Goal: Check status: Check status

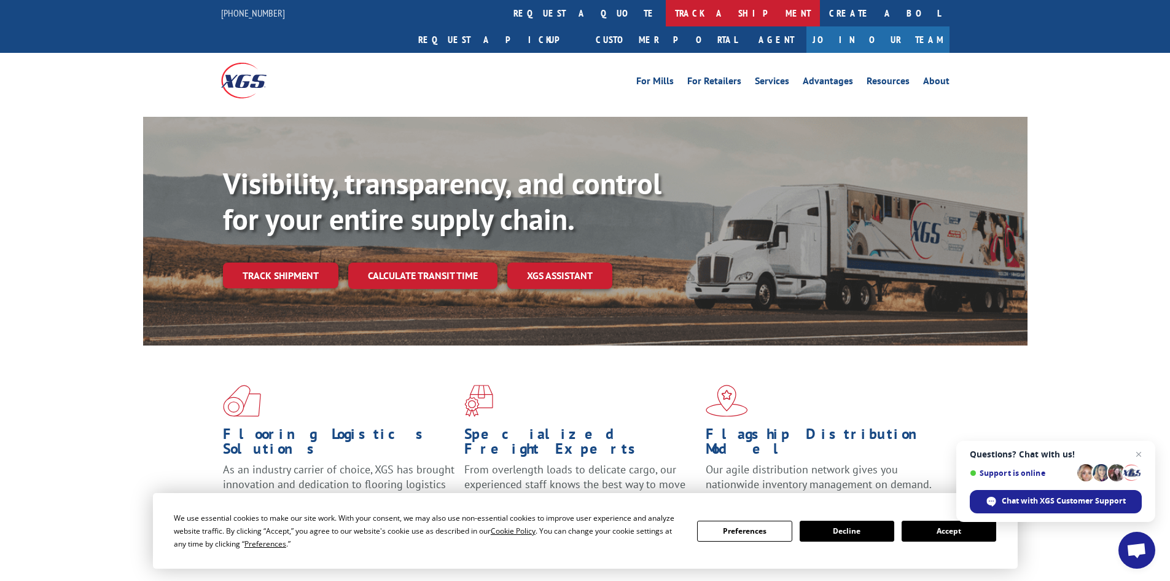
click at [666, 6] on link "track a shipment" at bounding box center [743, 13] width 154 height 26
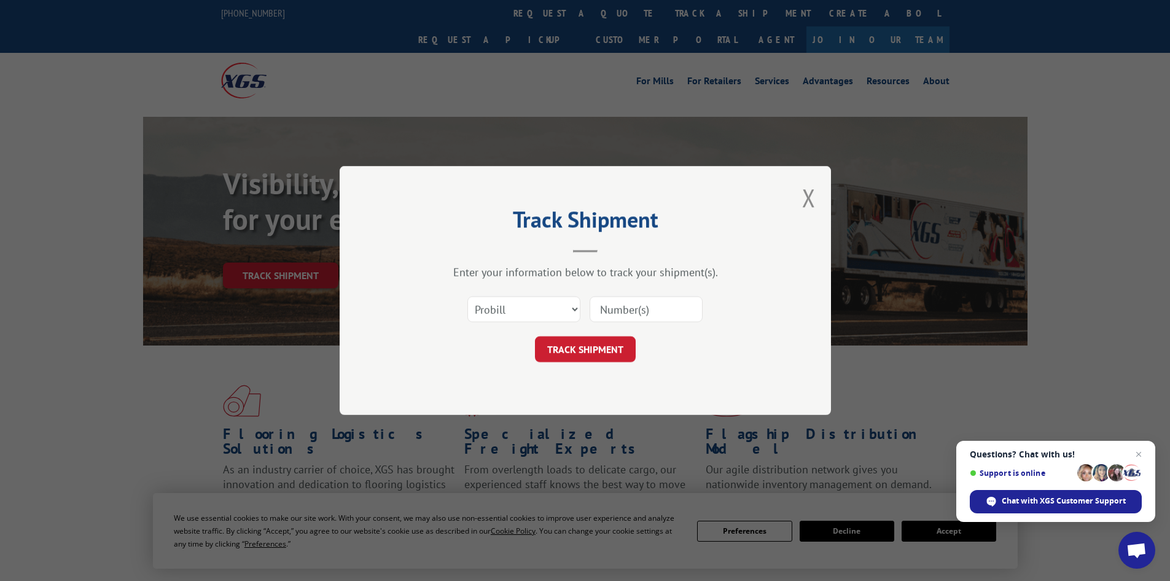
click at [609, 308] on input at bounding box center [646, 309] width 113 height 26
type input "7076158"
click at [535, 336] on button "TRACK SHIPMENT" at bounding box center [585, 349] width 101 height 26
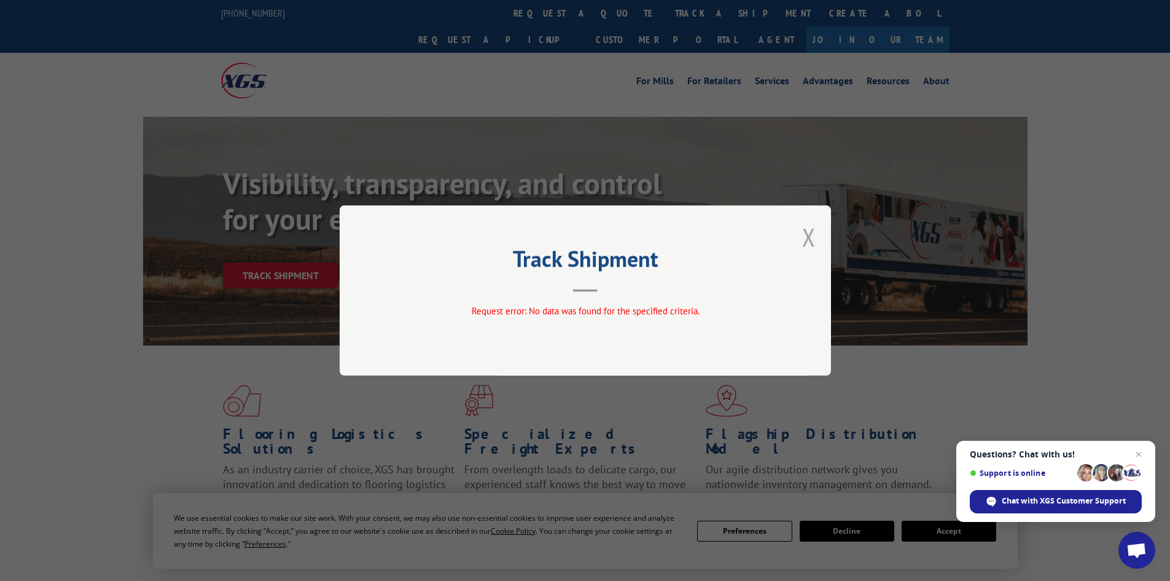
click at [805, 236] on button "Close modal" at bounding box center [809, 237] width 14 height 33
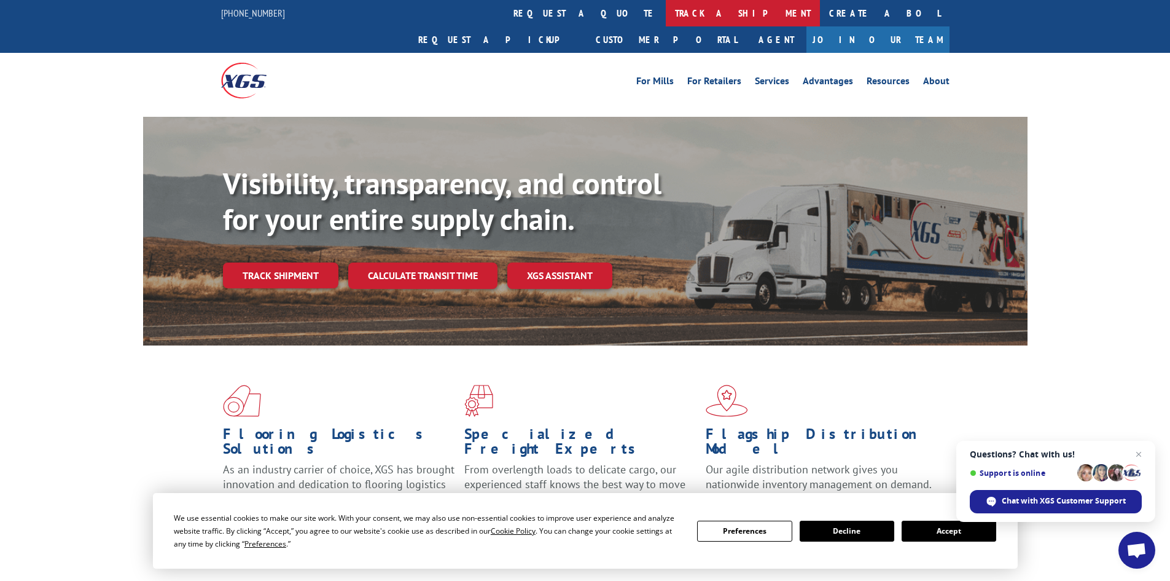
click at [666, 7] on link "track a shipment" at bounding box center [743, 13] width 154 height 26
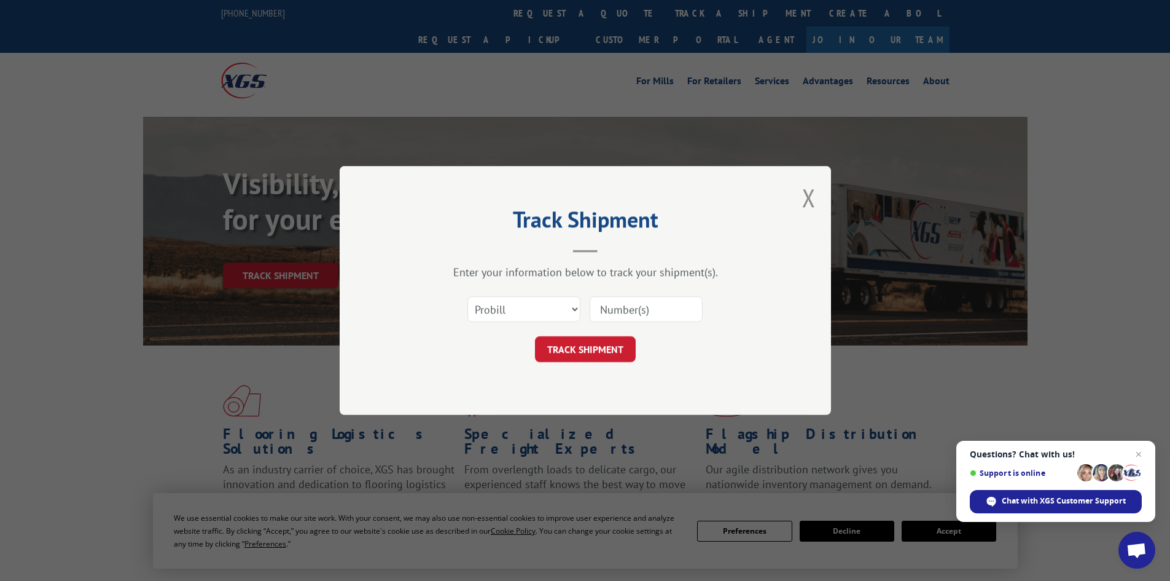
click at [602, 306] on input at bounding box center [646, 309] width 113 height 26
type input "7076158"
click at [595, 345] on button "TRACK SHIPMENT" at bounding box center [585, 349] width 101 height 26
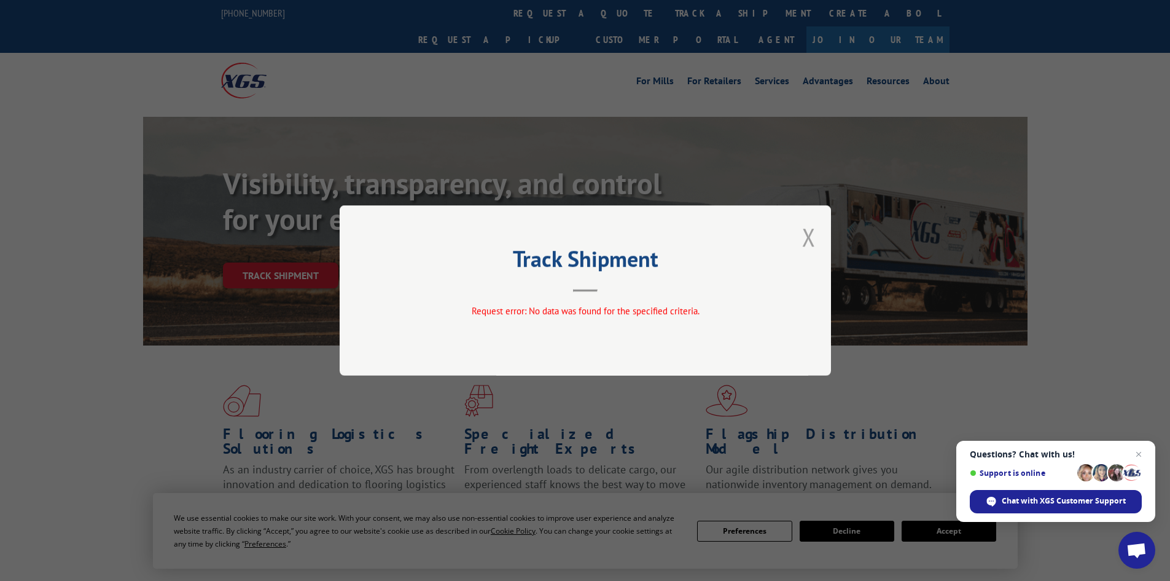
click at [809, 234] on button "Close modal" at bounding box center [809, 237] width 14 height 33
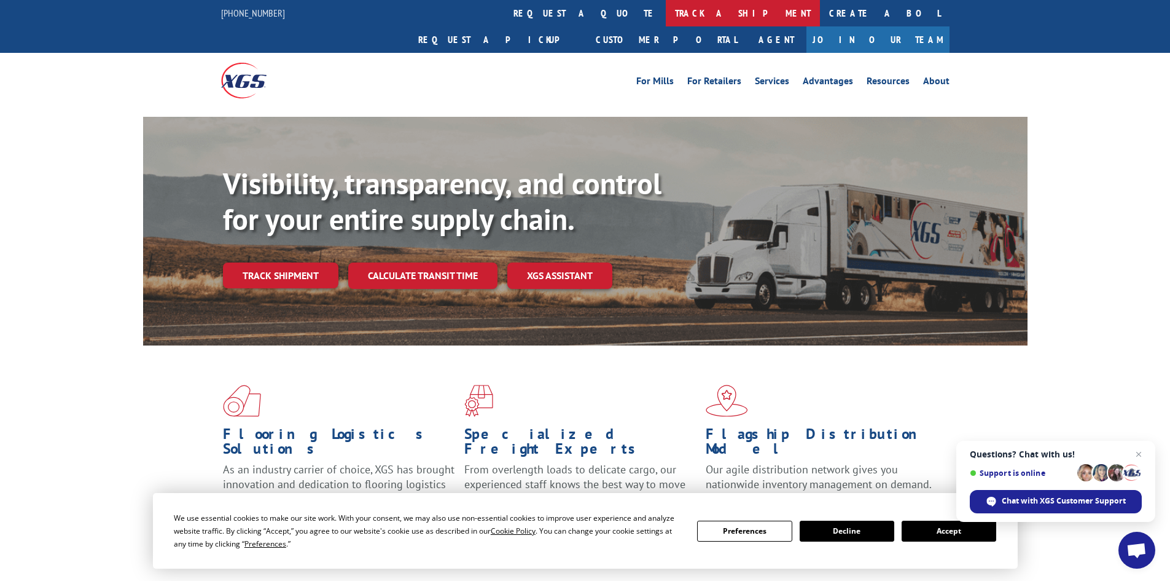
click at [666, 15] on link "track a shipment" at bounding box center [743, 13] width 154 height 26
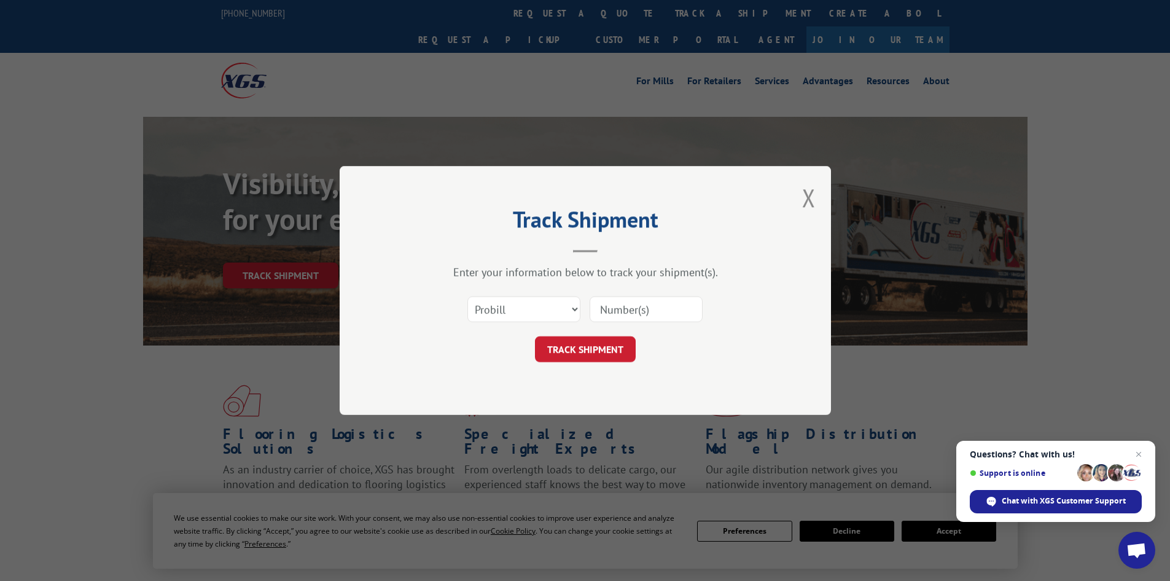
click at [627, 304] on input at bounding box center [646, 309] width 113 height 26
paste input "17480682"
type input "17480682"
drag, startPoint x: 573, startPoint y: 352, endPoint x: 563, endPoint y: 359, distance: 12.8
click at [573, 352] on button "TRACK SHIPMENT" at bounding box center [585, 349] width 101 height 26
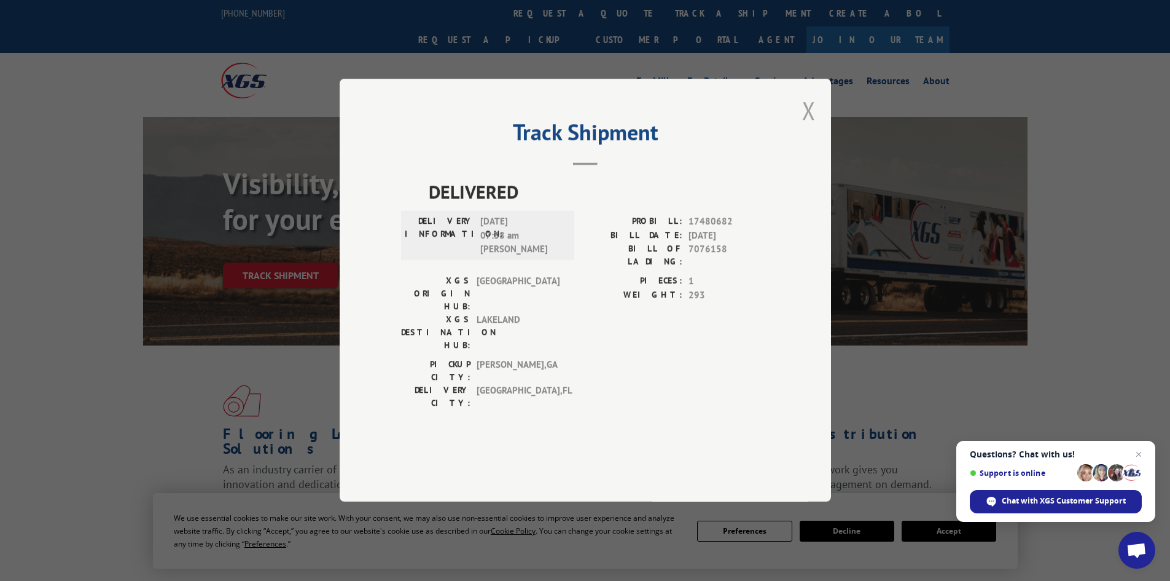
click at [810, 127] on button "Close modal" at bounding box center [809, 110] width 14 height 33
